Goal: Information Seeking & Learning: Learn about a topic

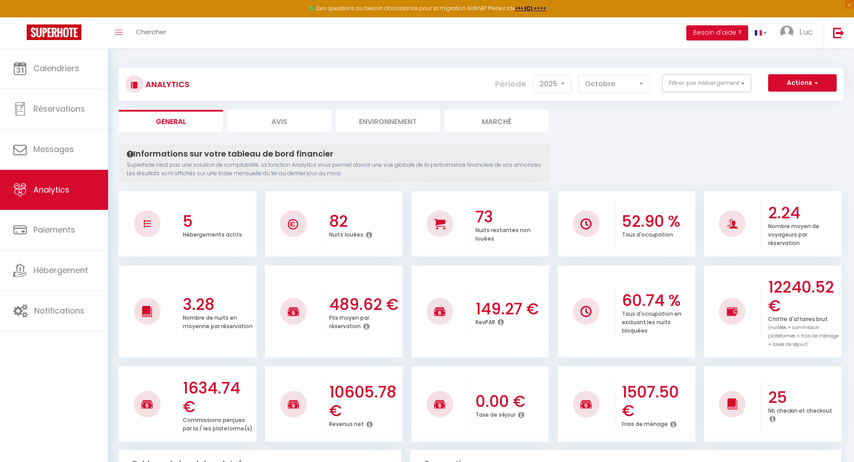
select select "2025"
select select "10"
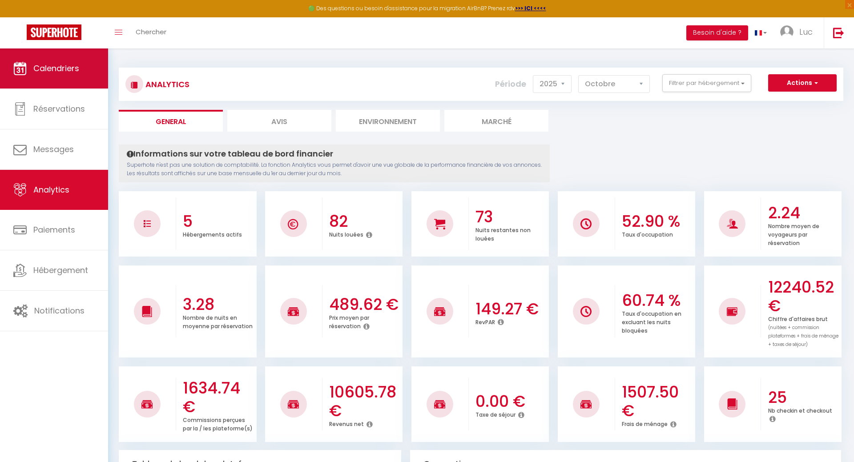
scroll to position [661, 0]
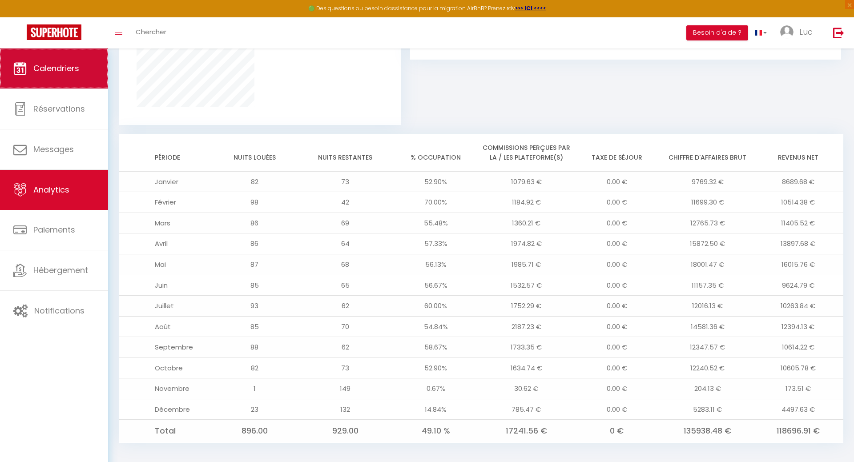
click at [68, 74] on span "Calendriers" at bounding box center [56, 68] width 46 height 11
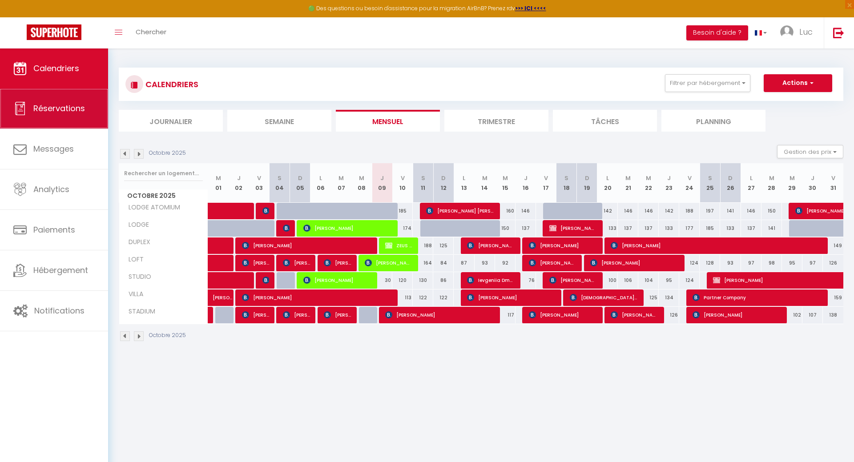
click at [67, 109] on span "Réservations" at bounding box center [59, 108] width 52 height 11
select select "not_cancelled"
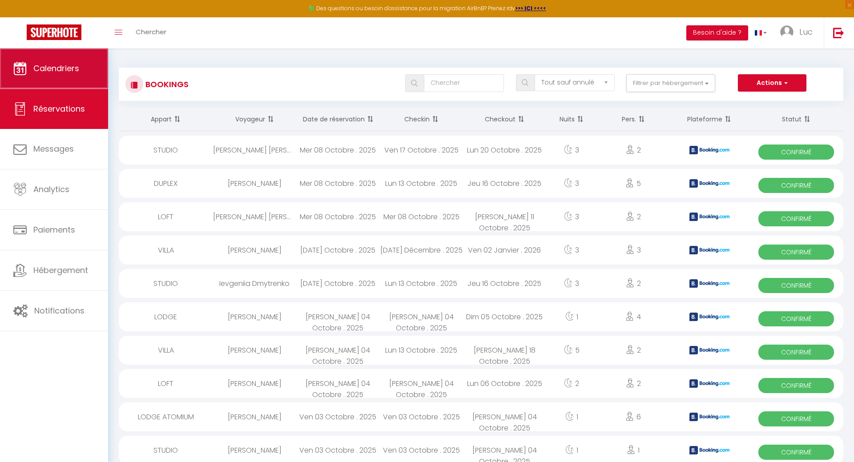
click at [56, 79] on link "Calendriers" at bounding box center [54, 68] width 108 height 40
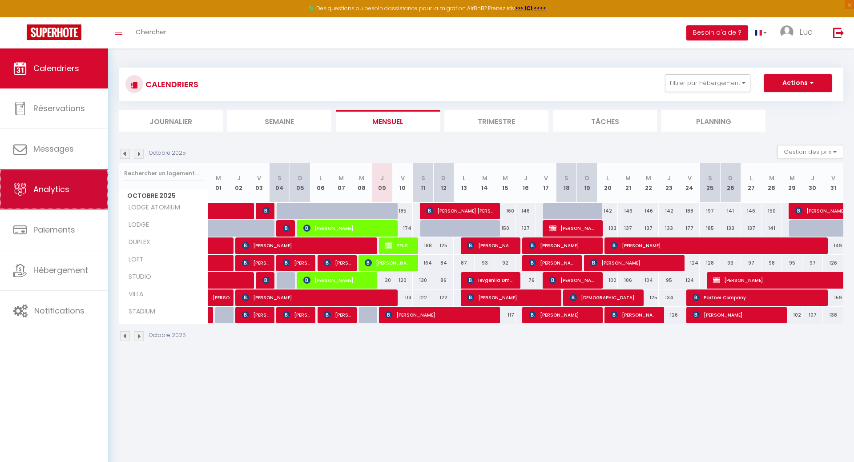
click at [63, 189] on span "Analytics" at bounding box center [51, 189] width 36 height 11
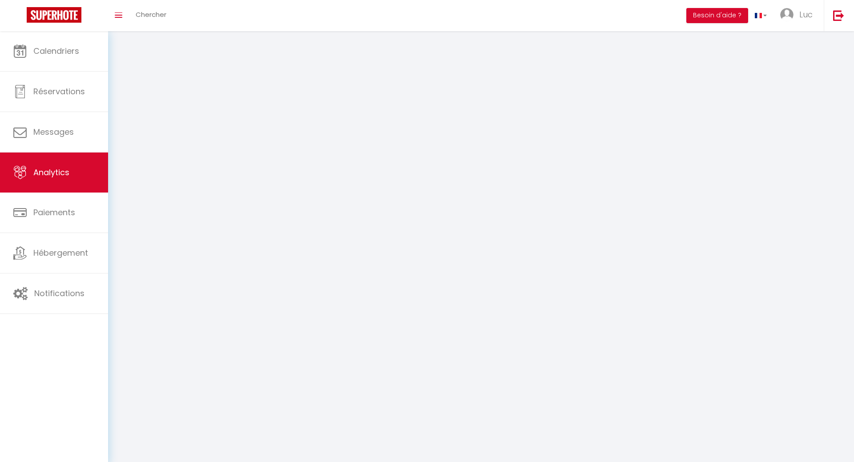
select select "2025"
select select "10"
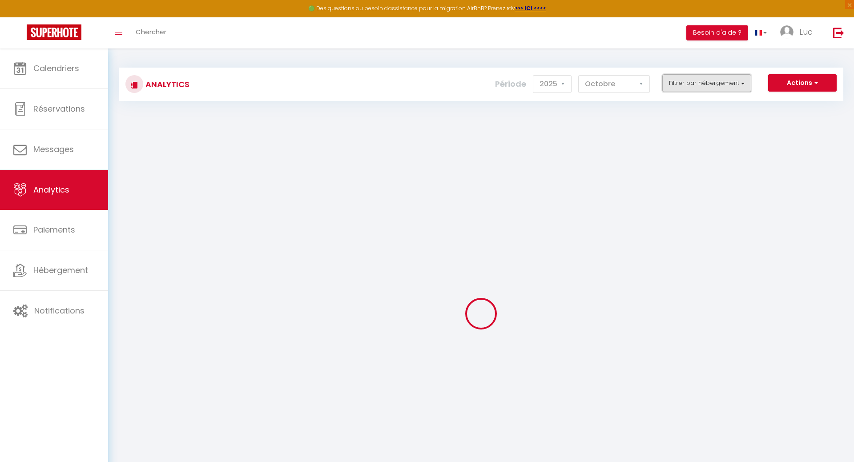
click at [721, 83] on button "Filtrer par hébergement" at bounding box center [706, 83] width 89 height 18
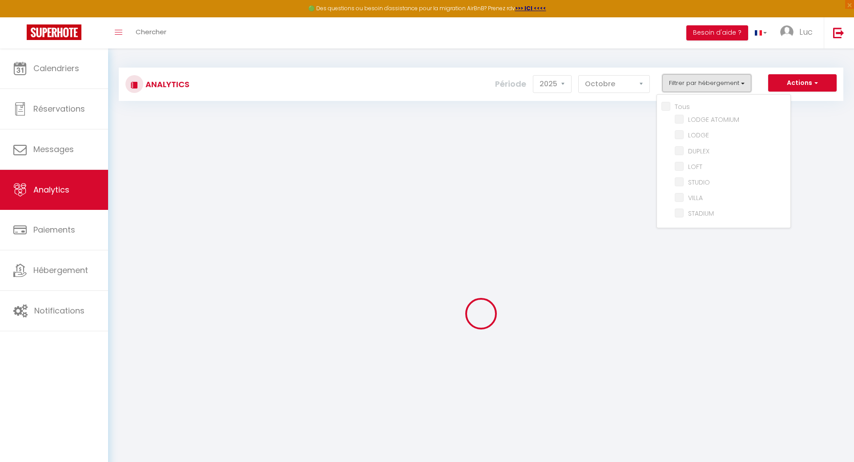
checkbox input "false"
checkbox ATOMIUM "false"
checkbox input "false"
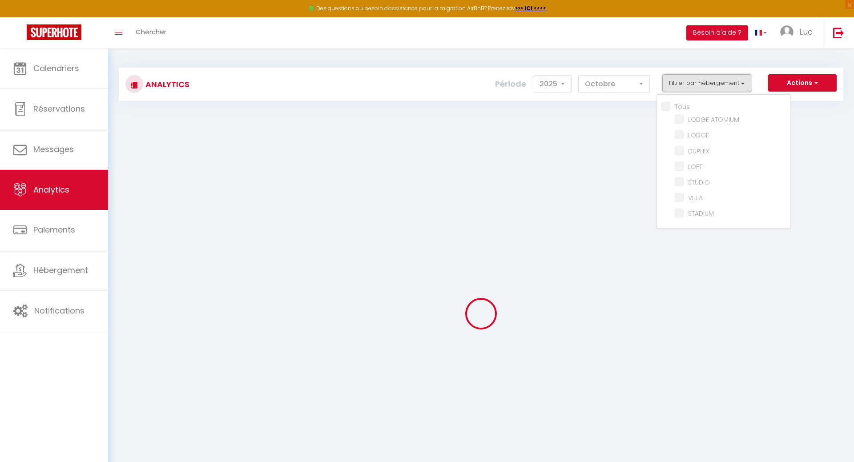
checkbox input "false"
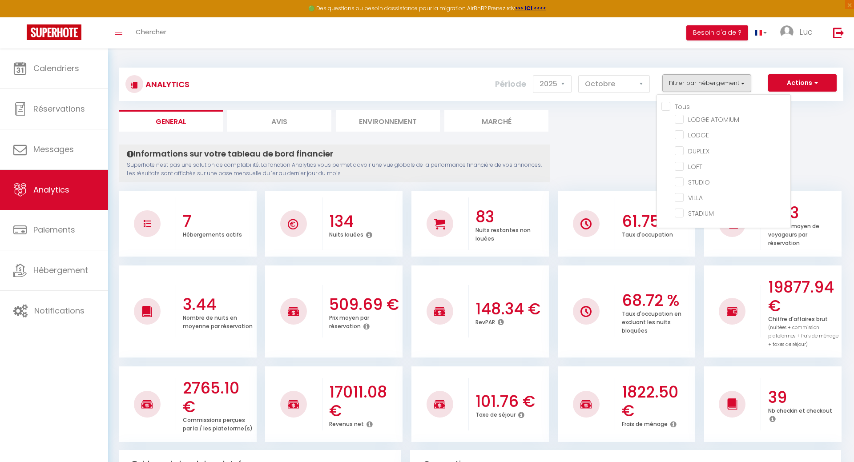
click at [667, 104] on input "Tous" at bounding box center [725, 105] width 129 height 9
checkbox input "true"
checkbox ATOMIUM "true"
checkbox input "true"
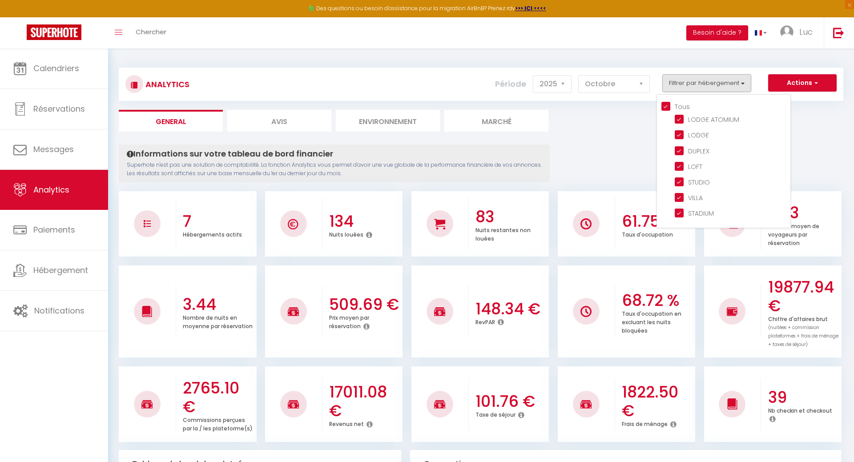
checkbox input "true"
click at [681, 199] on input "checkbox" at bounding box center [733, 197] width 116 height 9
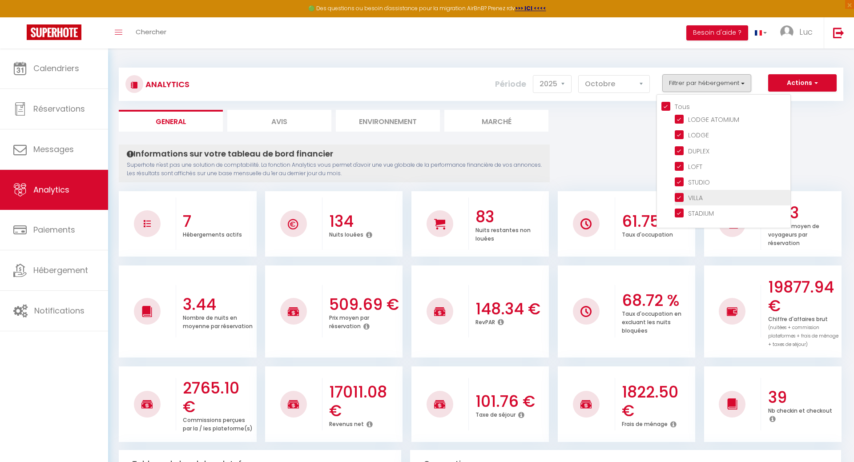
checkbox input "false"
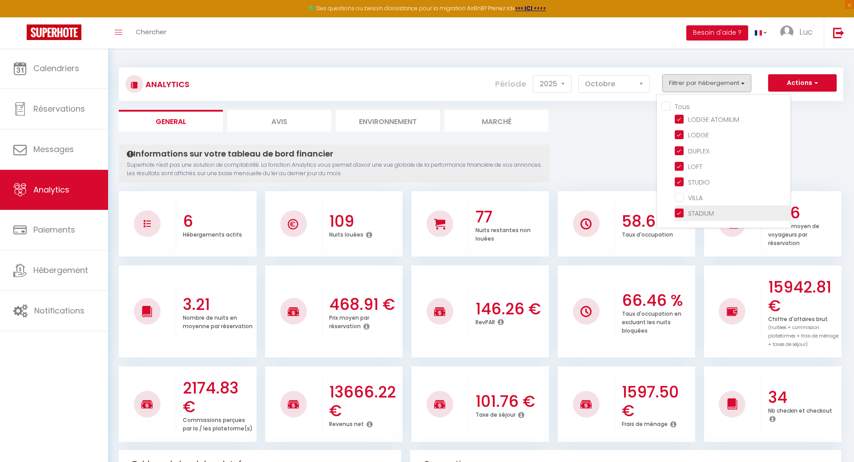
click at [682, 215] on input "checkbox" at bounding box center [733, 212] width 116 height 9
checkbox input "false"
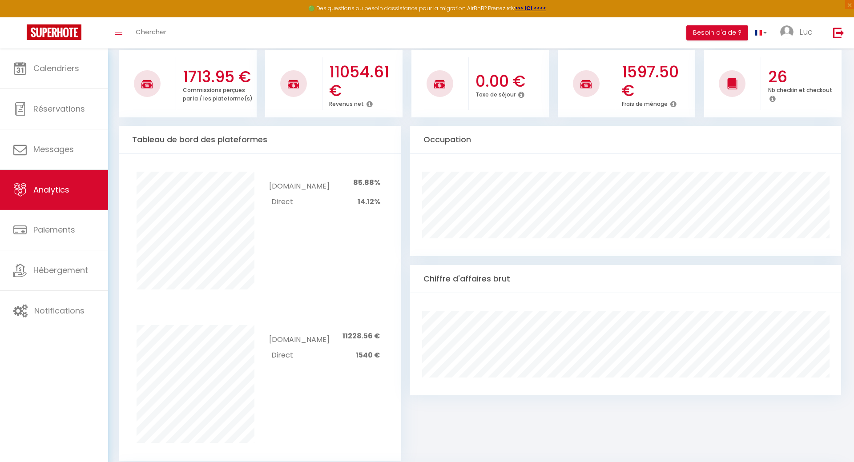
scroll to position [318, 0]
